Goal: Task Accomplishment & Management: Use online tool/utility

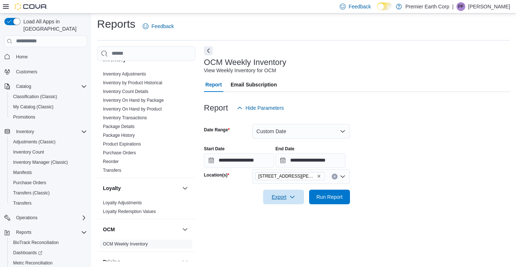
scroll to position [173, 0]
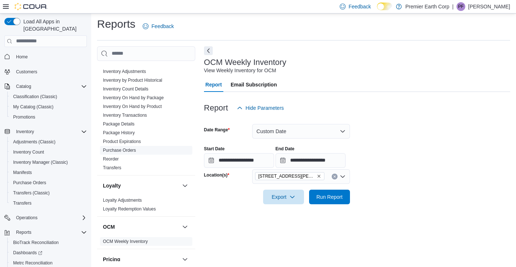
click at [130, 152] on link "Purchase Orders" at bounding box center [119, 150] width 33 height 5
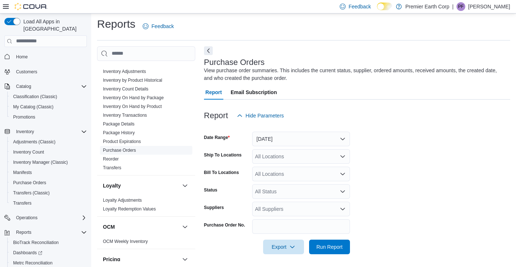
scroll to position [4, 0]
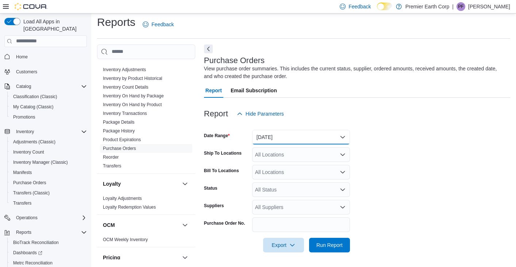
click at [313, 142] on button "Yesterday" at bounding box center [301, 137] width 98 height 15
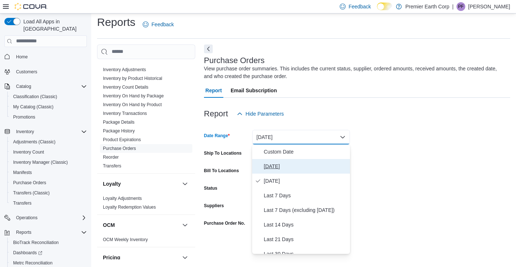
click at [279, 166] on span "Today" at bounding box center [305, 166] width 83 height 9
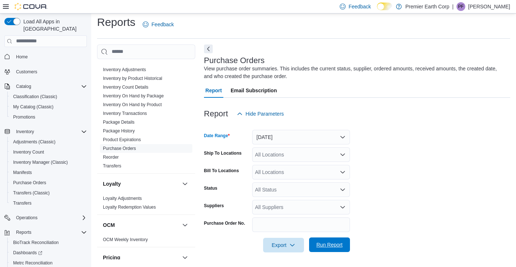
click at [327, 243] on span "Run Report" at bounding box center [329, 244] width 26 height 7
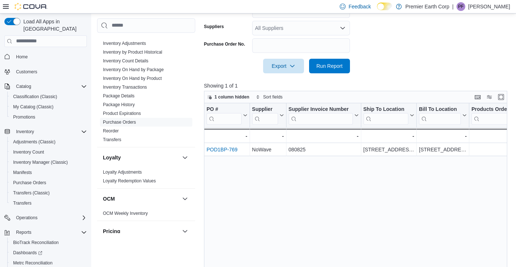
scroll to position [227, 0]
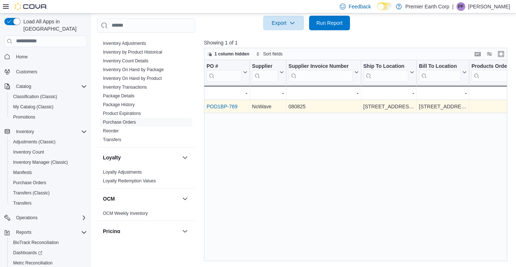
click at [221, 107] on link "POD1BP-769" at bounding box center [222, 107] width 31 height 6
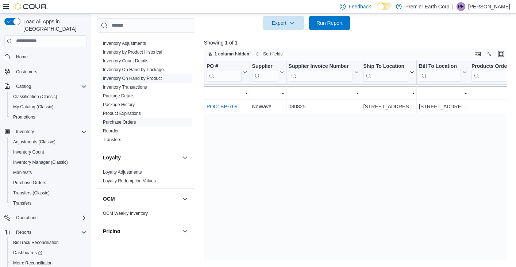
click at [144, 78] on link "Inventory On Hand by Product" at bounding box center [132, 78] width 59 height 5
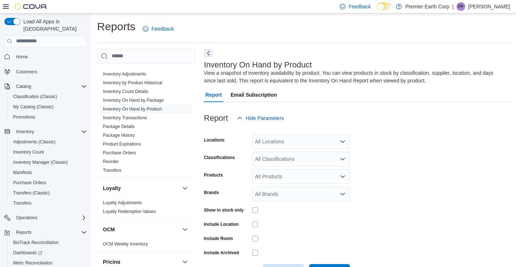
scroll to position [26, 0]
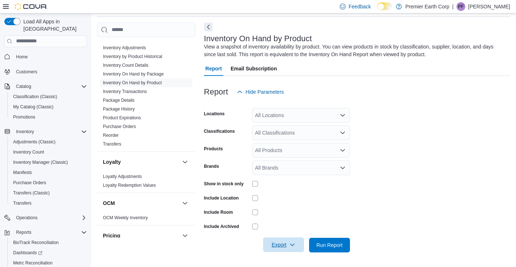
click at [276, 244] on span "Export" at bounding box center [283, 245] width 32 height 15
click at [279, 198] on span "Export to Excel" at bounding box center [283, 200] width 33 height 6
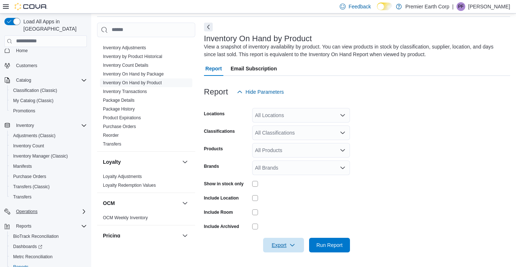
scroll to position [25, 0]
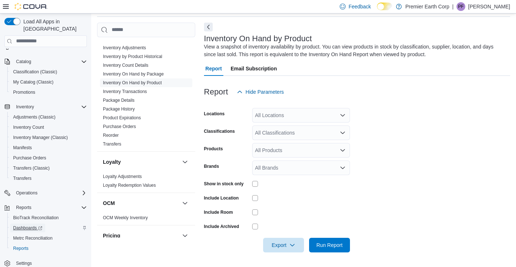
click at [32, 225] on span "Dashboards" at bounding box center [27, 228] width 29 height 6
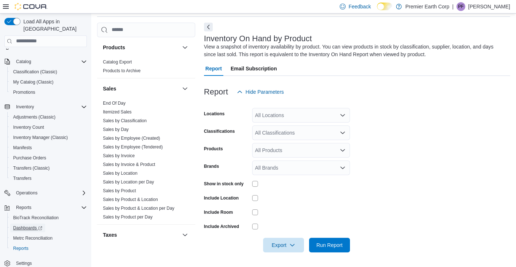
scroll to position [396, 0]
